Goal: Navigation & Orientation: Find specific page/section

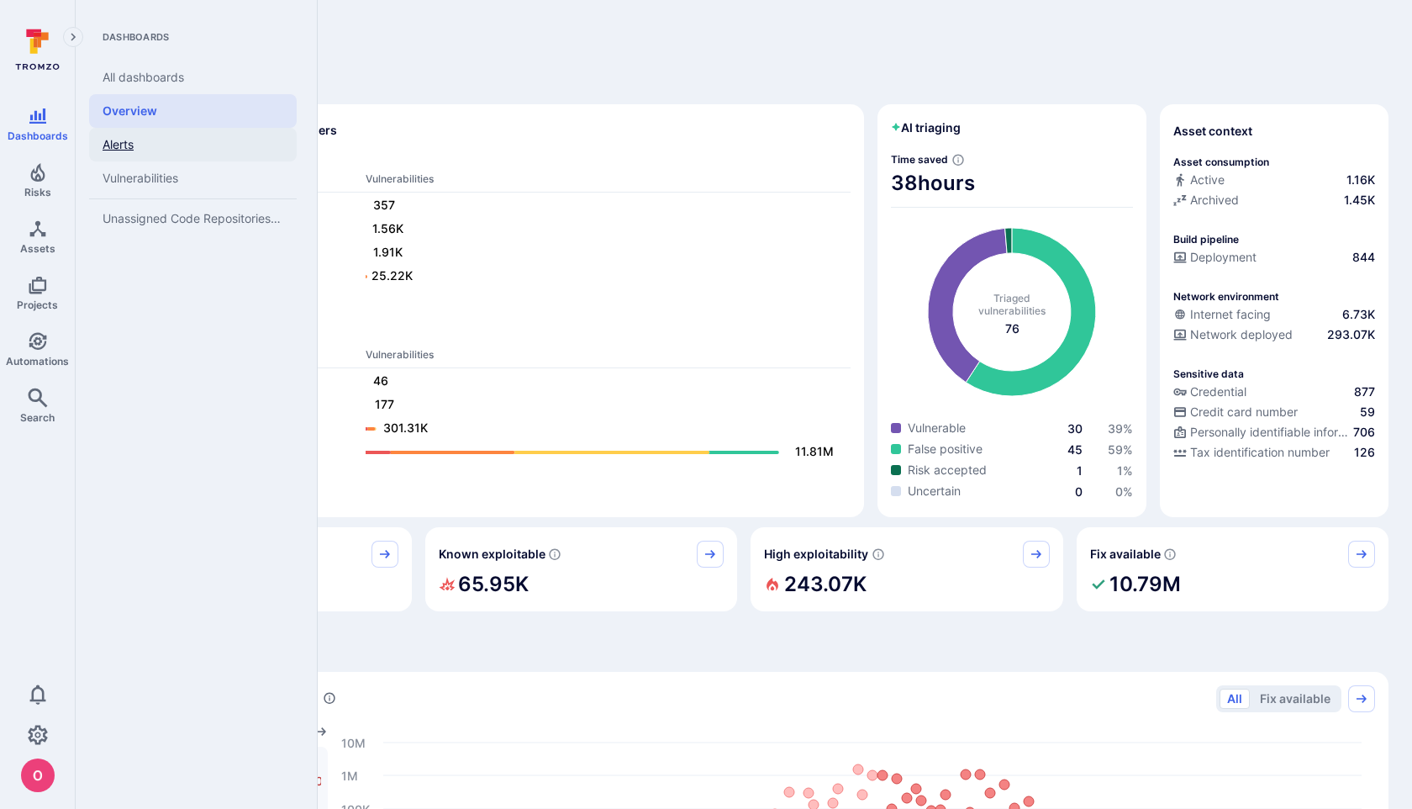
click at [125, 143] on link "Alerts" at bounding box center [193, 145] width 208 height 34
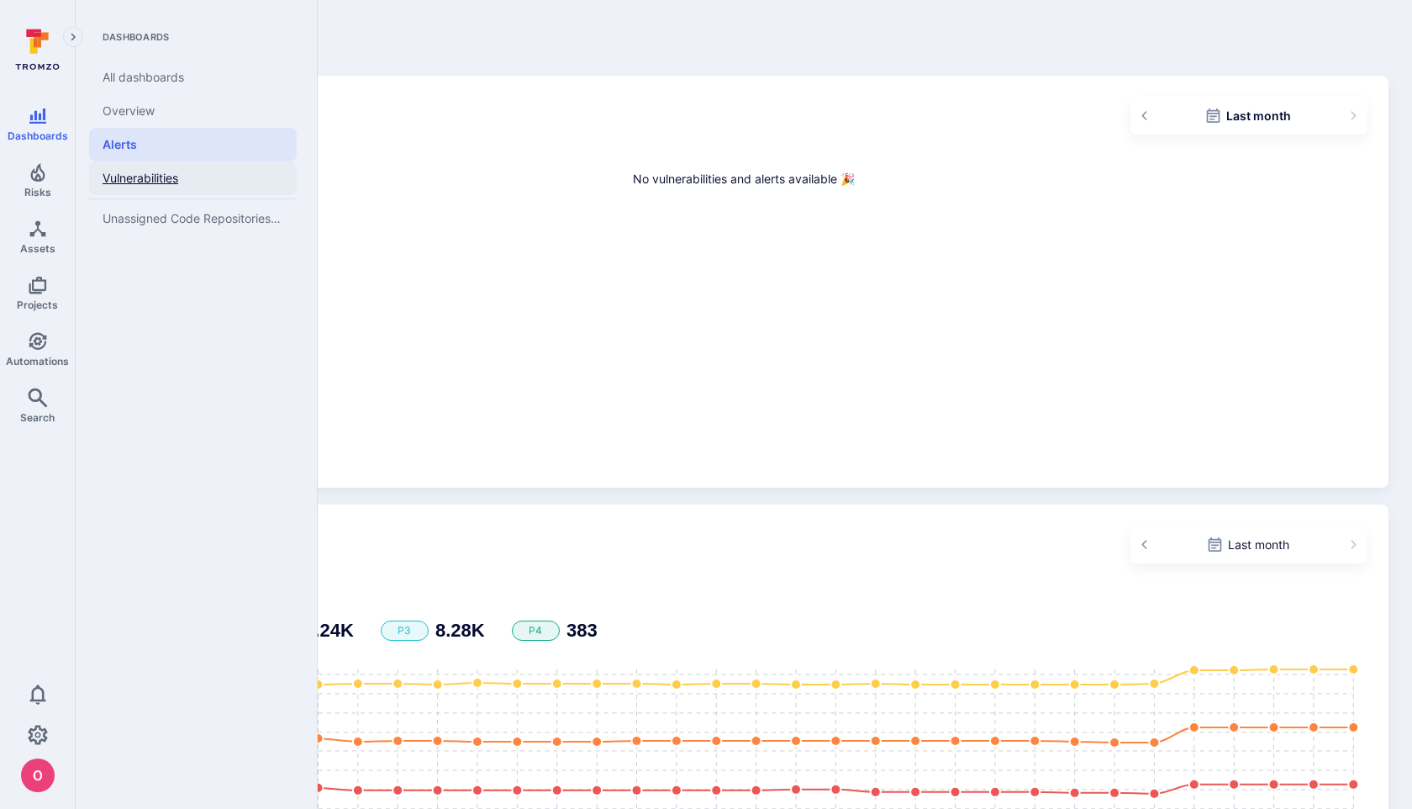
click at [124, 184] on link "Vulnerabilities" at bounding box center [193, 178] width 208 height 34
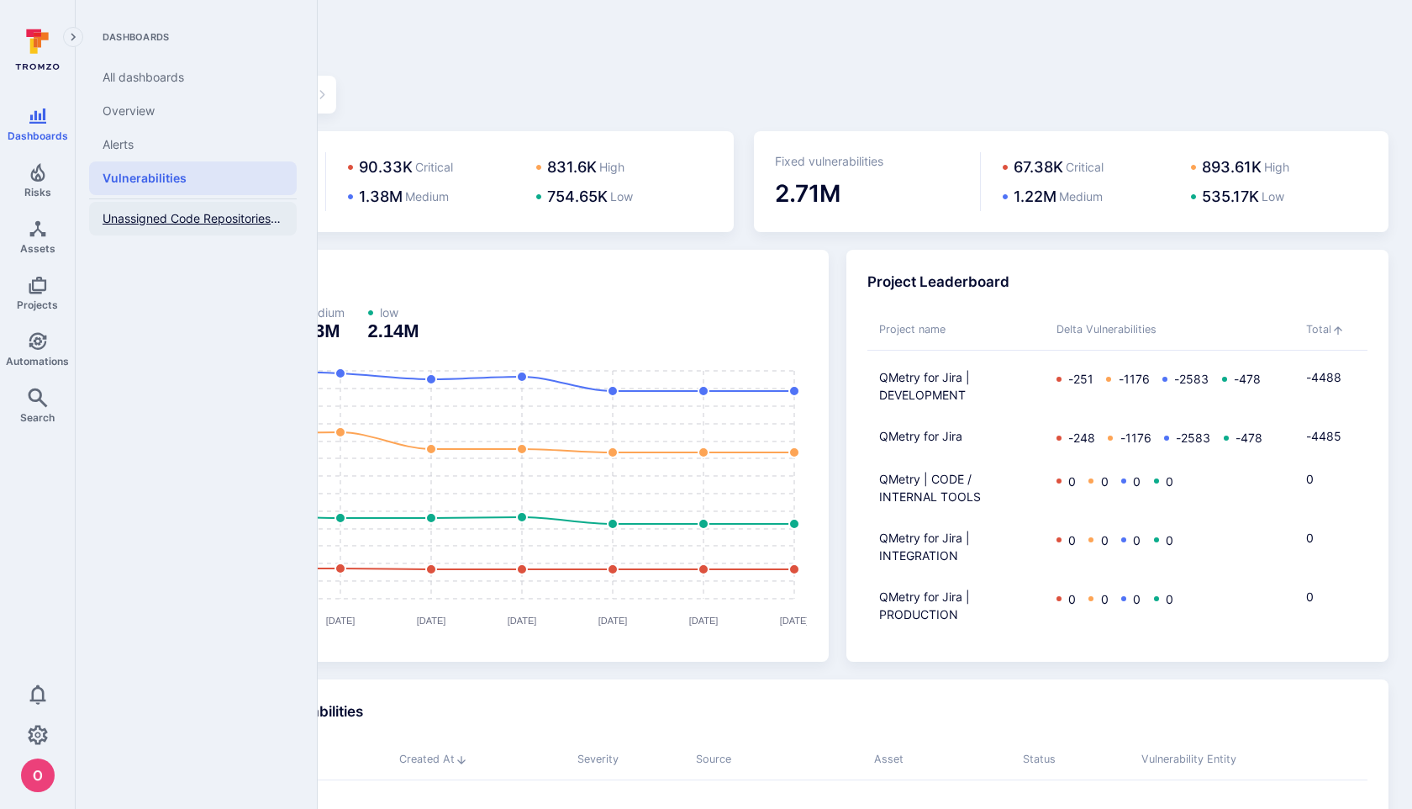
click at [143, 218] on span "Unassigned Code Repositories Overview" at bounding box center [193, 218] width 181 height 15
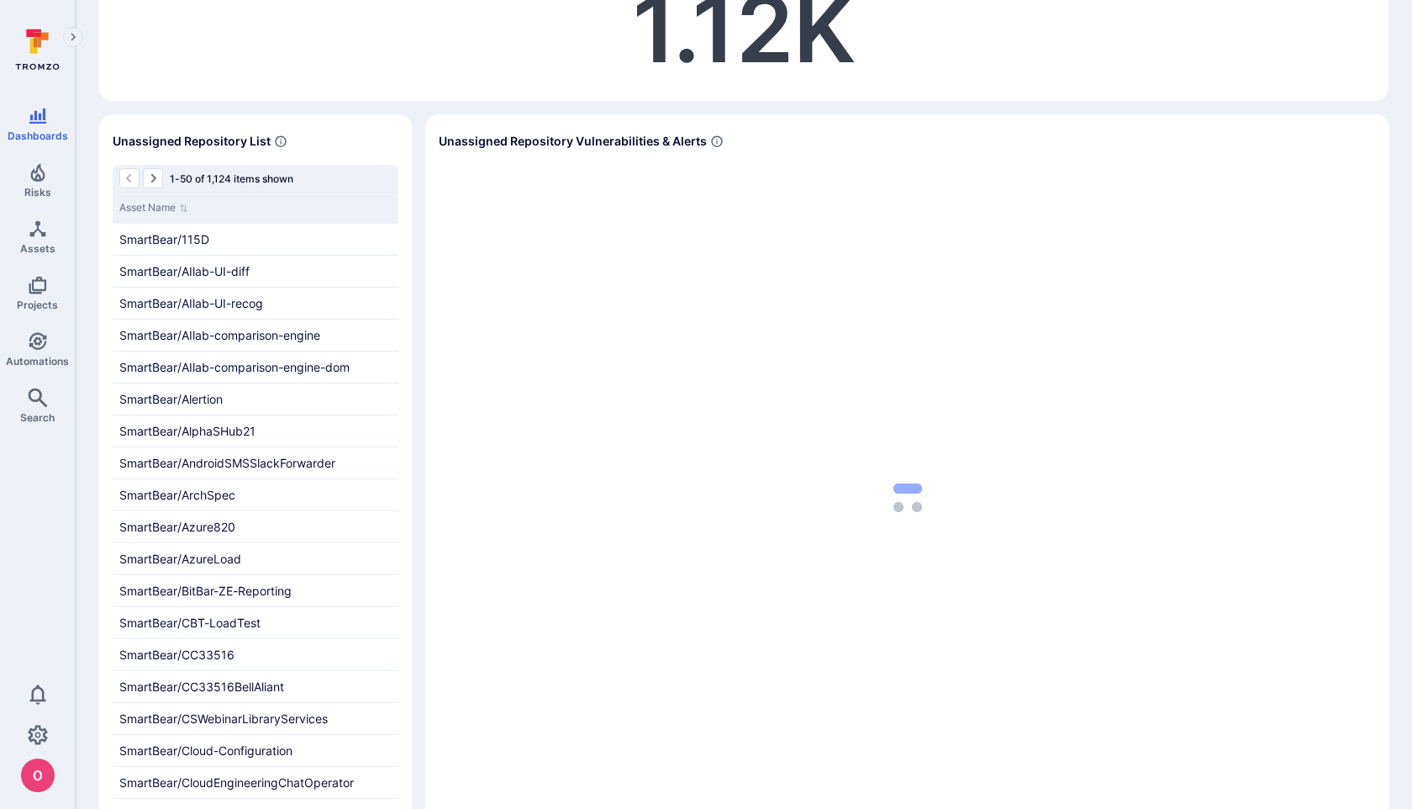
scroll to position [335, 0]
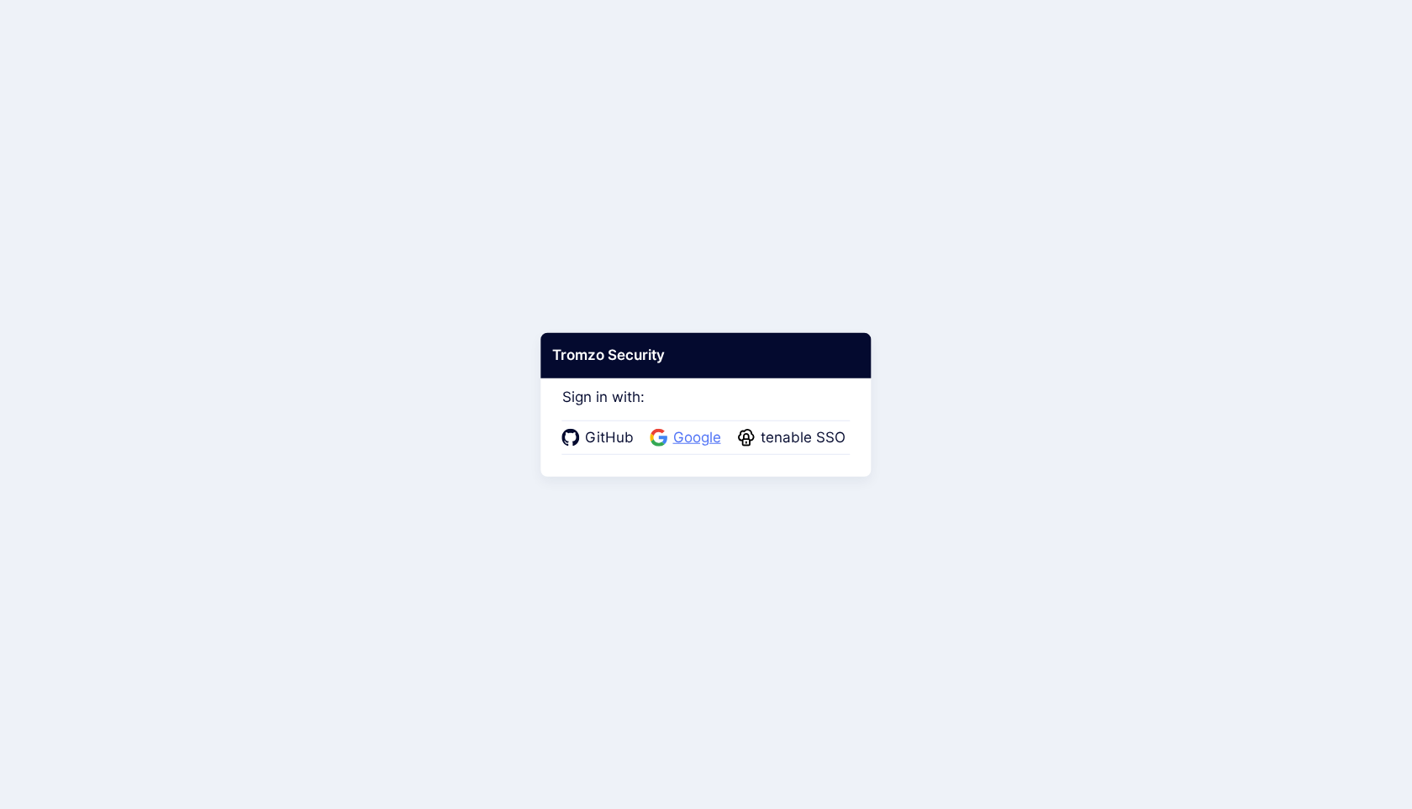
click at [693, 437] on span "Google" at bounding box center [697, 438] width 58 height 22
click at [689, 433] on span "Google" at bounding box center [697, 438] width 58 height 22
